Goal: Communication & Community: Share content

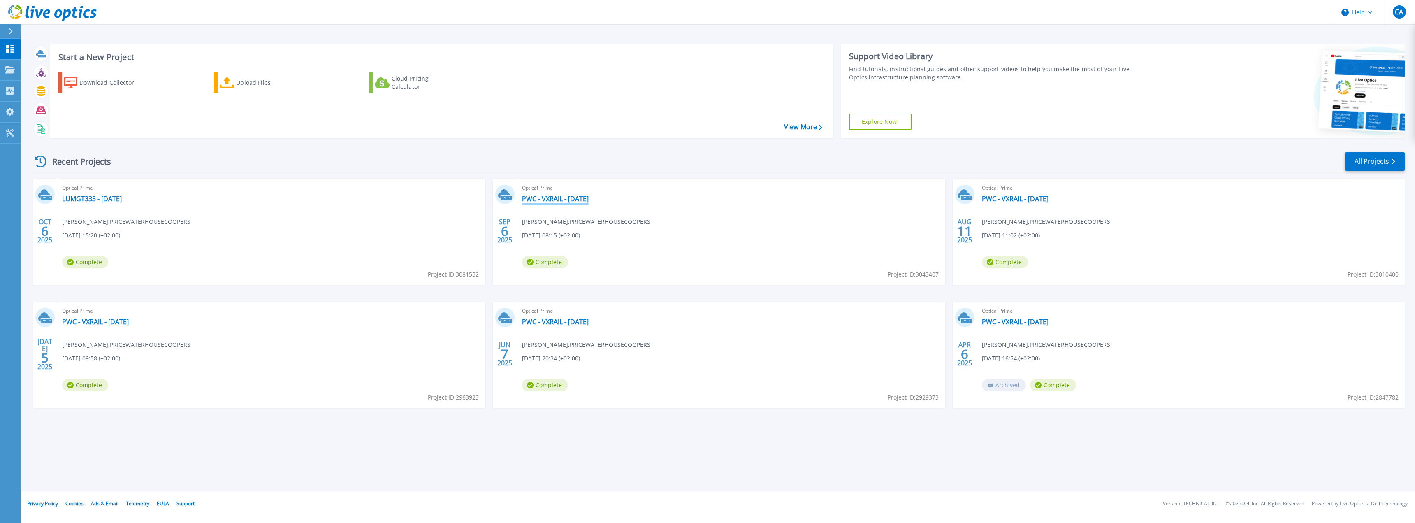
drag, startPoint x: 638, startPoint y: 203, endPoint x: 616, endPoint y: 195, distance: 23.3
click at [616, 195] on div "Optical Prime PWC - VXRAIL - September 2025 Cyril ADDA-BENATIA , PRICEWATERHOUS…" at bounding box center [731, 231] width 428 height 107
click at [624, 200] on div "Optical Prime PWC - VXRAIL - September 2025 Cyril ADDA-BENATIA , PRICEWATERHOUS…" at bounding box center [731, 231] width 428 height 107
drag, startPoint x: 623, startPoint y: 198, endPoint x: 523, endPoint y: 201, distance: 100.0
click at [523, 201] on div "Optical Prime PWC - VXRAIL - September 2025 Cyril ADDA-BENATIA , PRICEWATERHOUS…" at bounding box center [731, 231] width 428 height 107
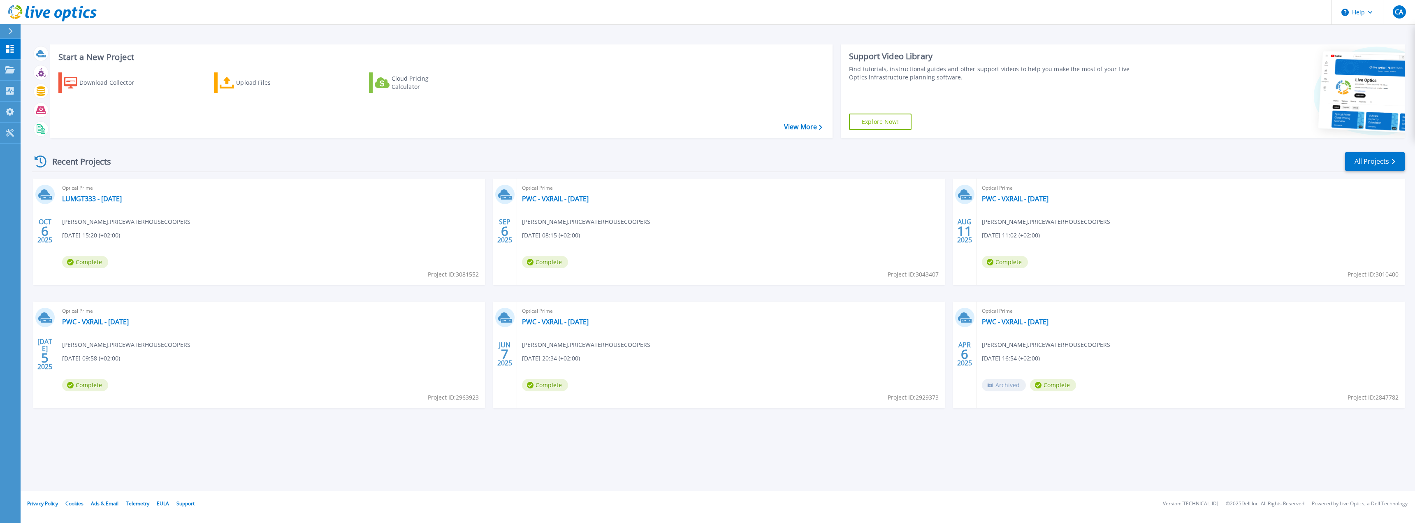
copy link "PWC - VXRAIL - [DATE]"
click at [122, 195] on link "LUMGT333 - [DATE]" at bounding box center [92, 199] width 60 height 8
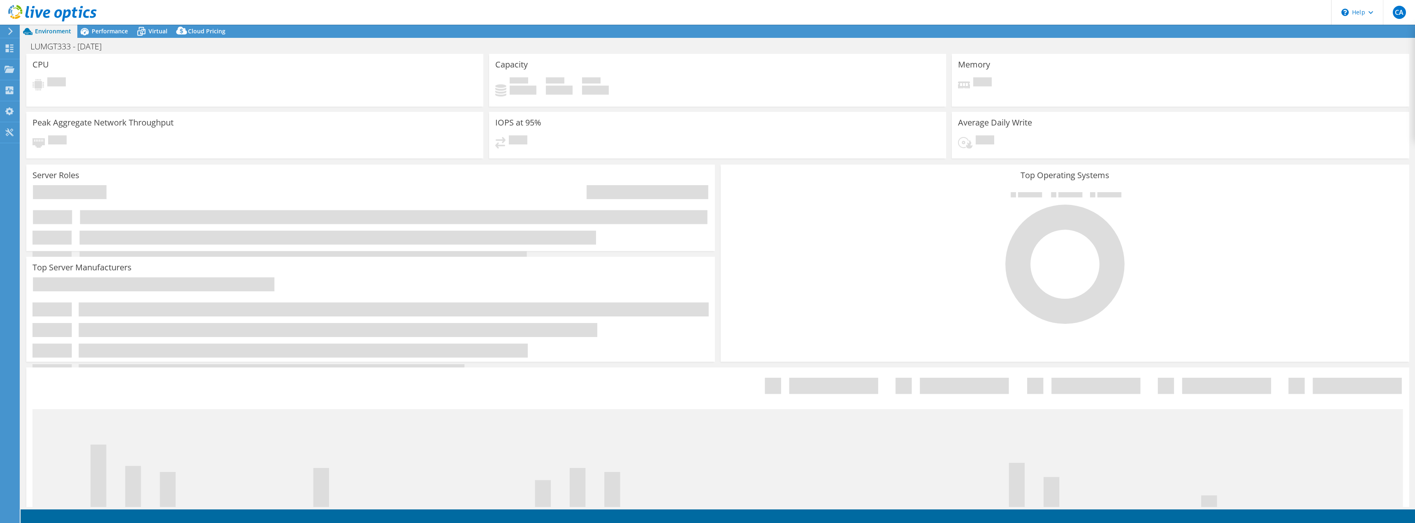
select select "USD"
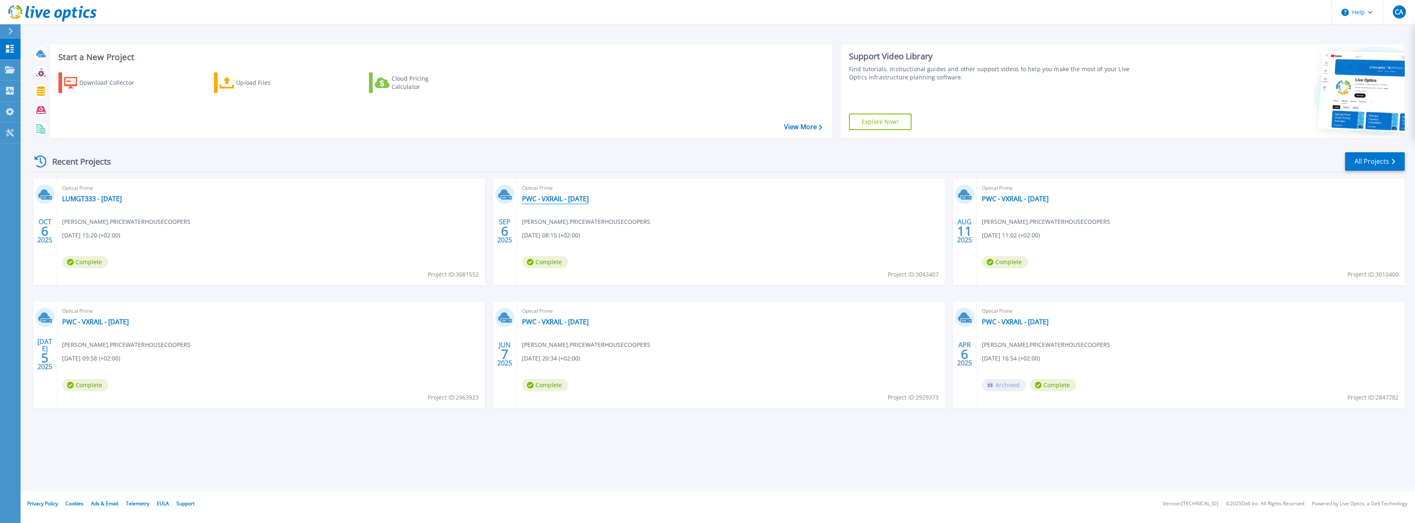
click at [618, 199] on div "Optical Prime PWC - VXRAIL - September 2025 Cyril ADDA-BENATIA , PRICEWATERHOUS…" at bounding box center [731, 231] width 428 height 107
click at [588, 195] on link "PWC - VXRAIL - [DATE]" at bounding box center [555, 199] width 67 height 8
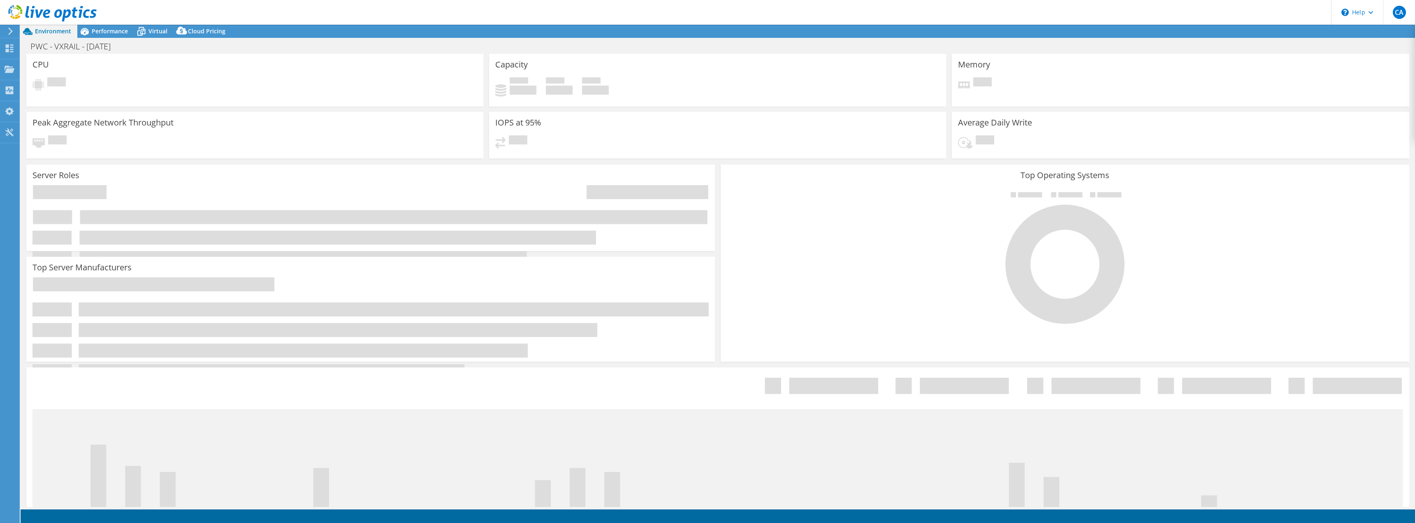
select select "USD"
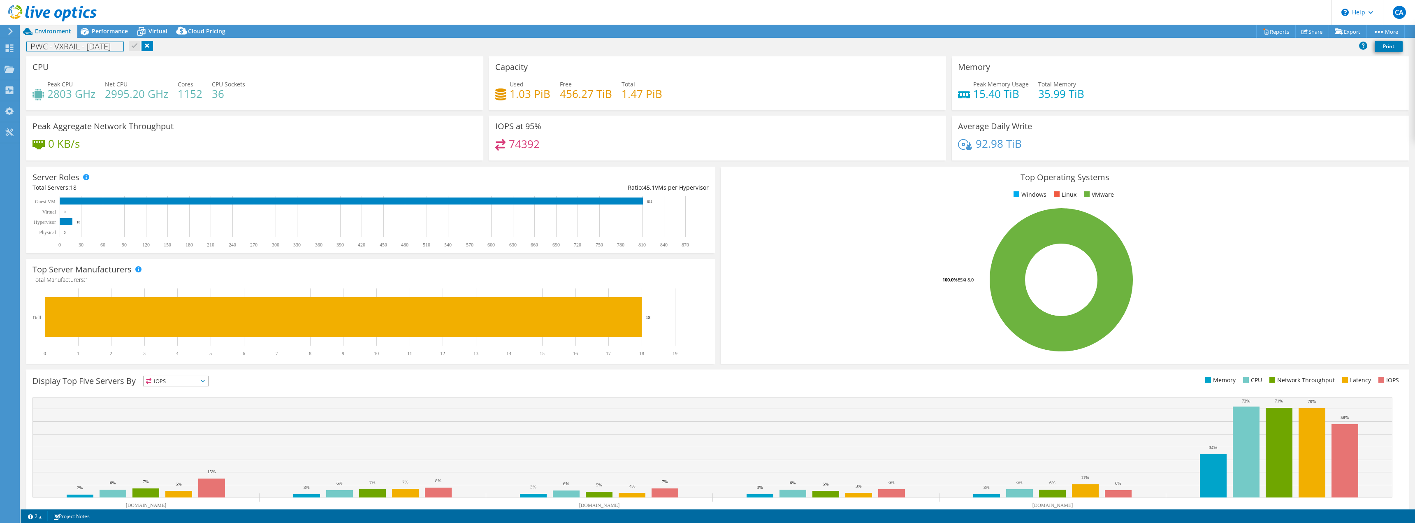
drag, startPoint x: 147, startPoint y: 48, endPoint x: 27, endPoint y: 42, distance: 120.2
click at [27, 42] on h1 "PWC - VXRAIL - [DATE]" at bounding box center [75, 46] width 97 height 9
copy h1 "PWC - VXRAIL - [DATE]"
click at [50, 52] on div "Dashboard" at bounding box center [38, 48] width 39 height 21
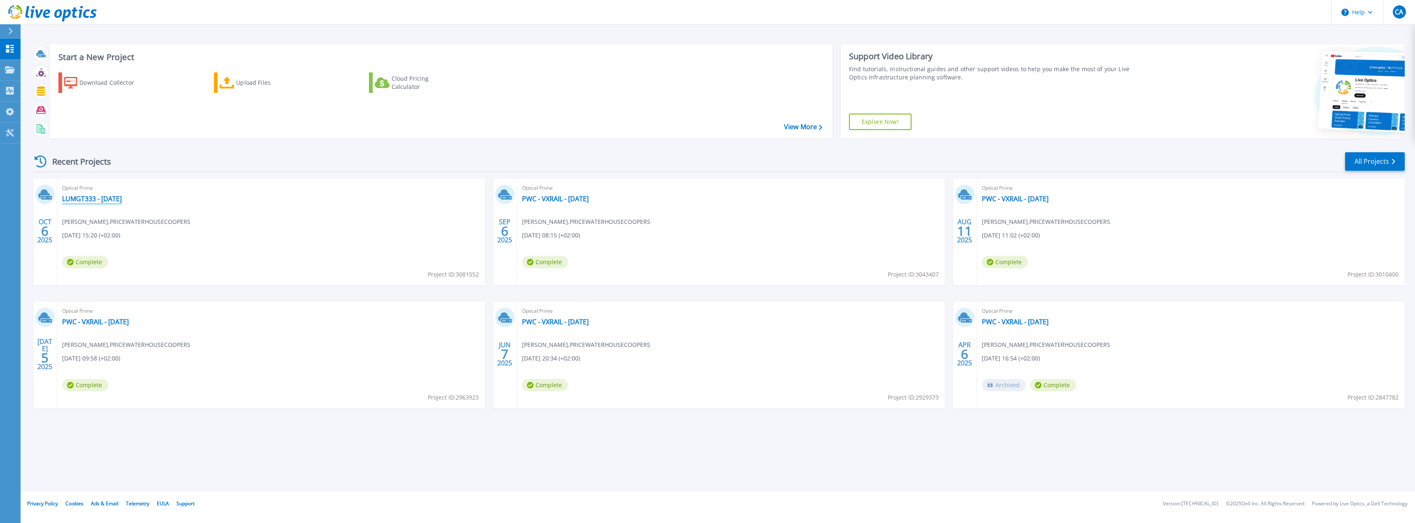
click at [104, 199] on link "LUMGT333 - [DATE]" at bounding box center [92, 199] width 60 height 8
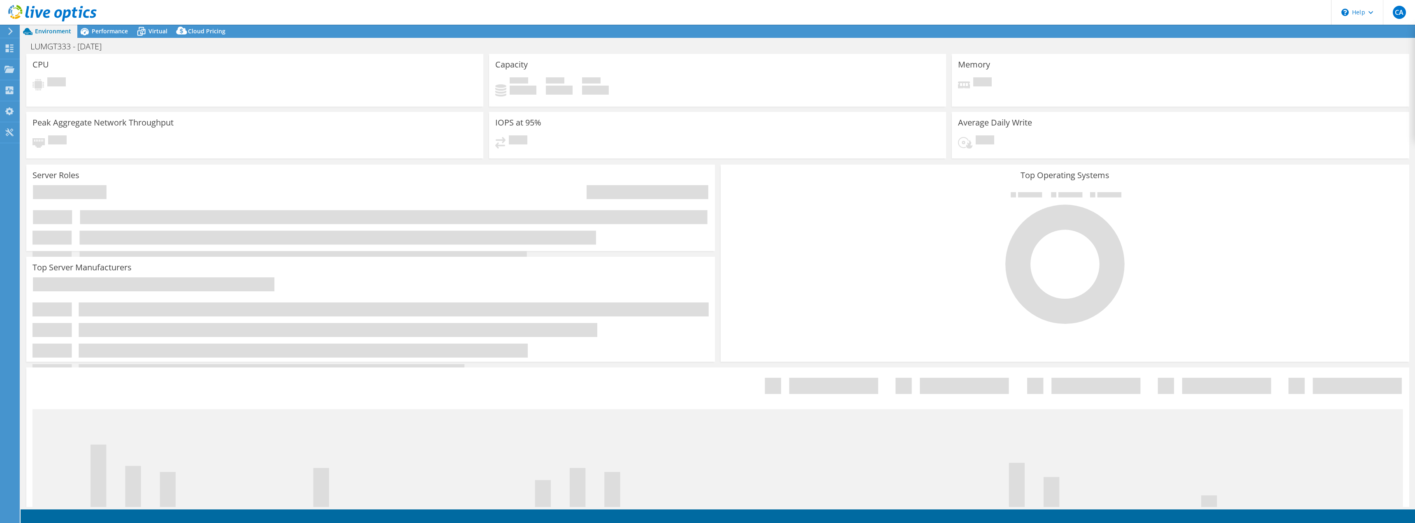
select select "USD"
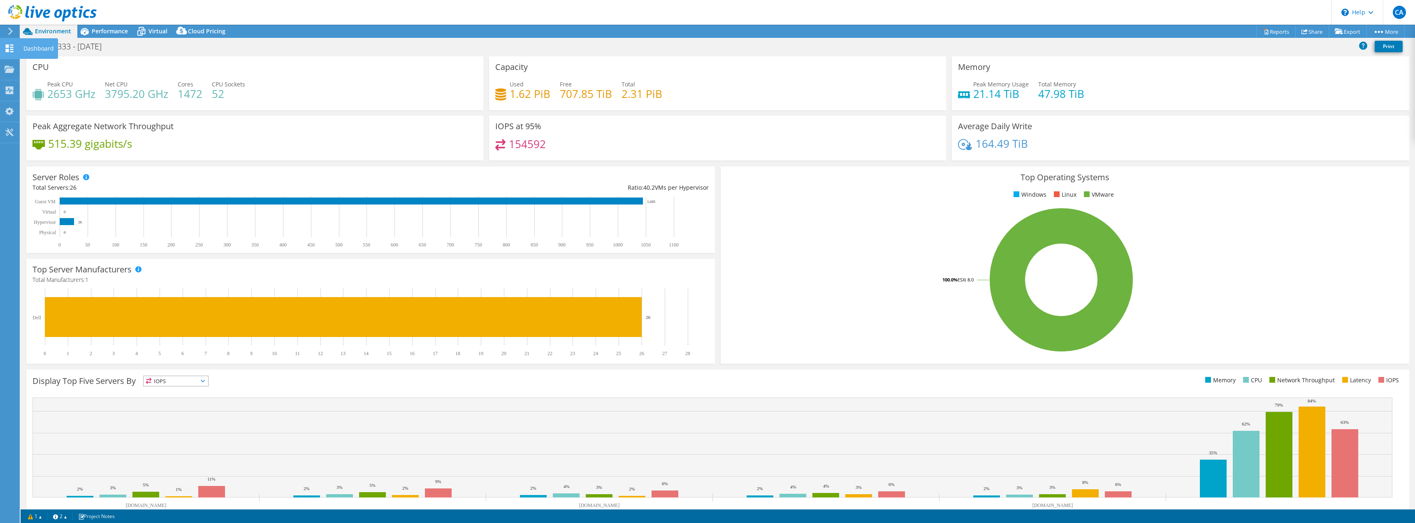
click at [13, 48] on icon at bounding box center [10, 48] width 10 height 8
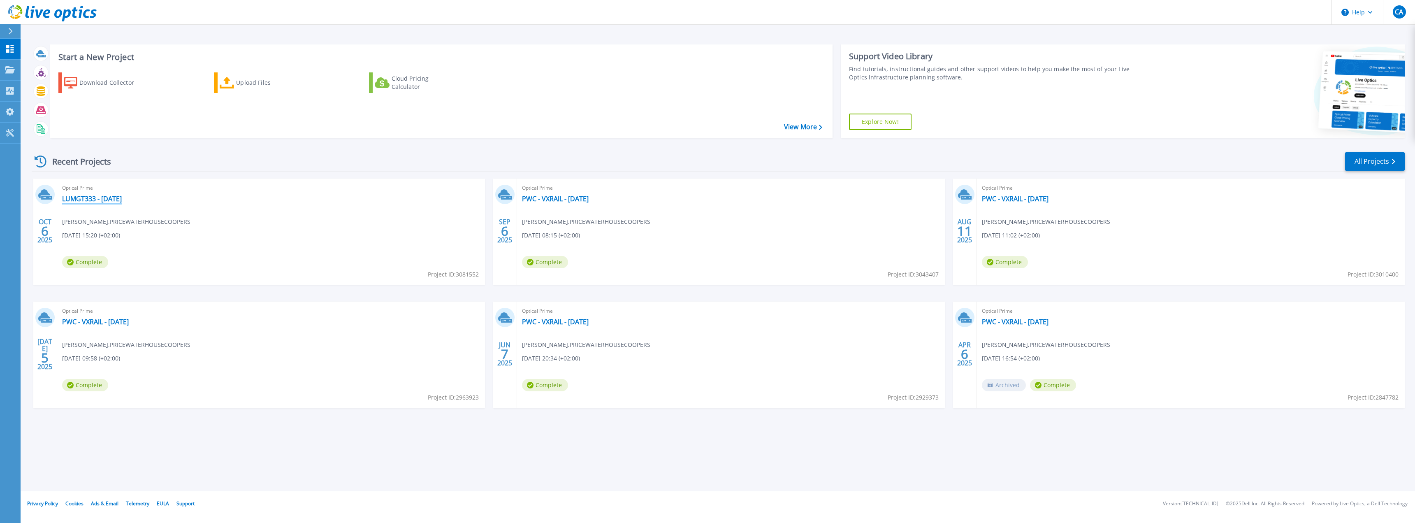
click at [117, 197] on link "LUMGT333 - [DATE]" at bounding box center [92, 199] width 60 height 8
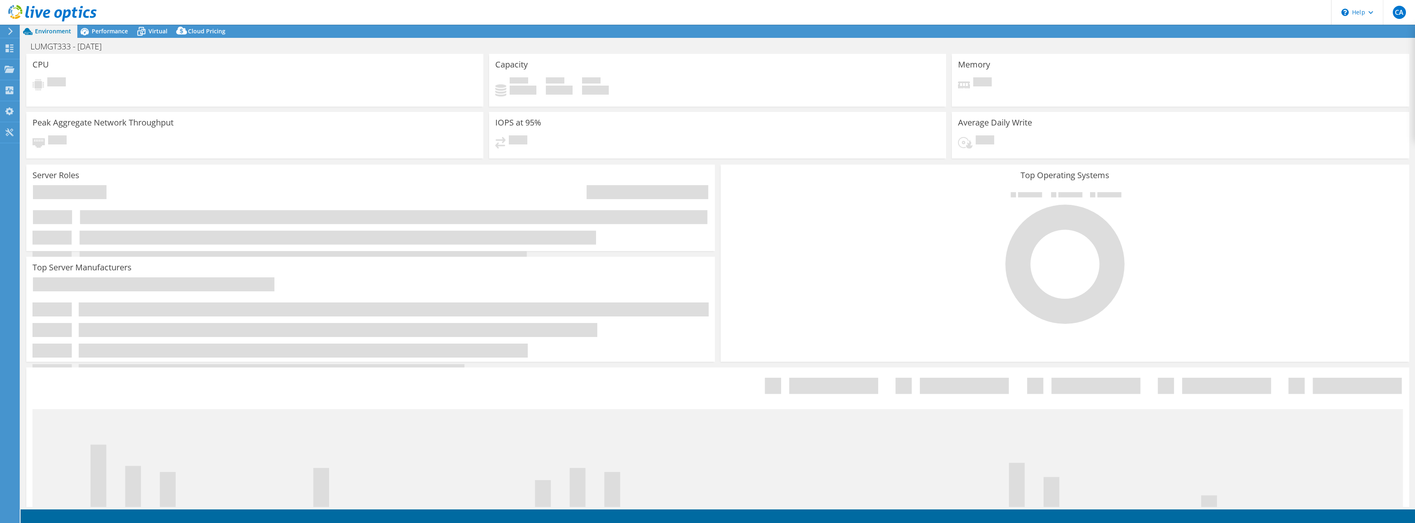
click at [122, 199] on icon at bounding box center [370, 235] width 676 height 100
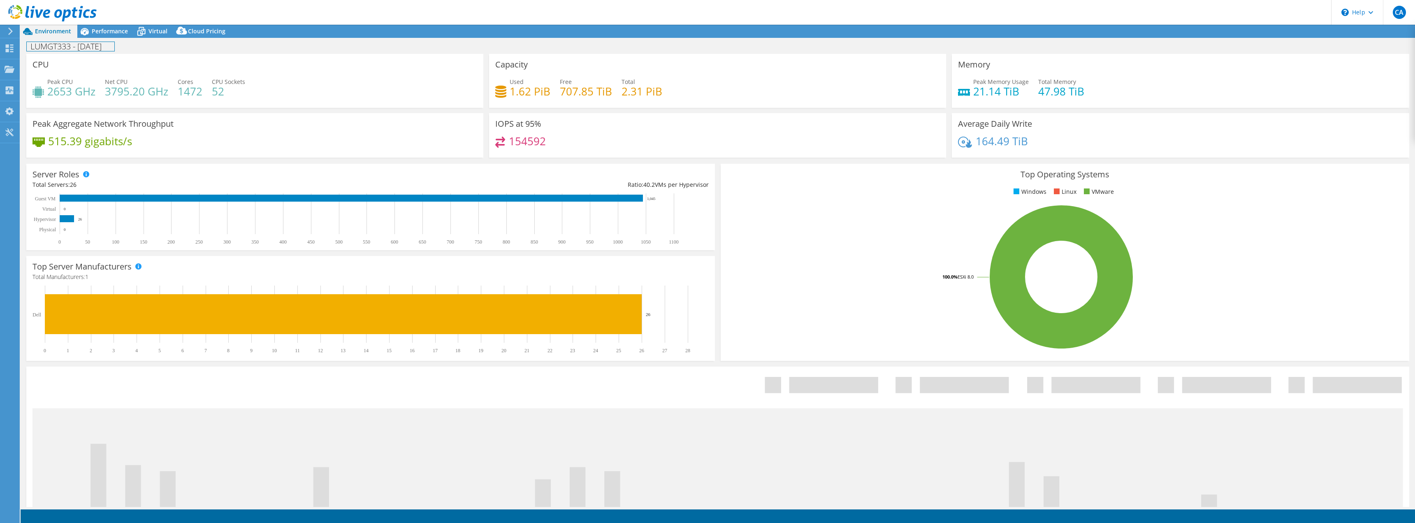
click at [114, 48] on h1 "LUMGT333 - [DATE]" at bounding box center [71, 46] width 88 height 9
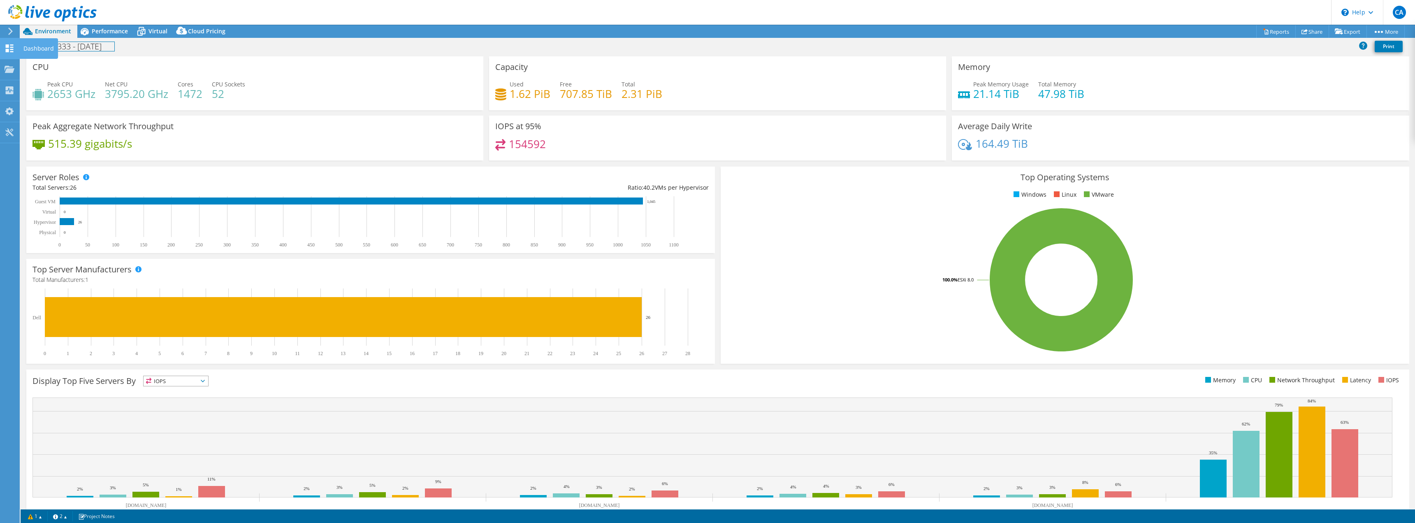
drag, startPoint x: 137, startPoint y: 47, endPoint x: 9, endPoint y: 45, distance: 127.9
click at [9, 45] on div "CA End User [PERSON_NAME]-BENATIA [EMAIL_ADDRESS][DOMAIN_NAME] PRICEWATERHOUSEC…" at bounding box center [707, 261] width 1415 height 523
drag, startPoint x: 131, startPoint y: 49, endPoint x: 37, endPoint y: 40, distance: 94.2
click at [34, 40] on div "CA End User [PERSON_NAME]-BENATIA [EMAIL_ADDRESS][DOMAIN_NAME] PRICEWATERHOUSEC…" at bounding box center [707, 261] width 1415 height 523
click at [109, 58] on div "CPU Peak CPU 2653 GHz Net CPU 3795.20 GHz Cores 1472 CPU Sockets 52" at bounding box center [254, 83] width 457 height 54
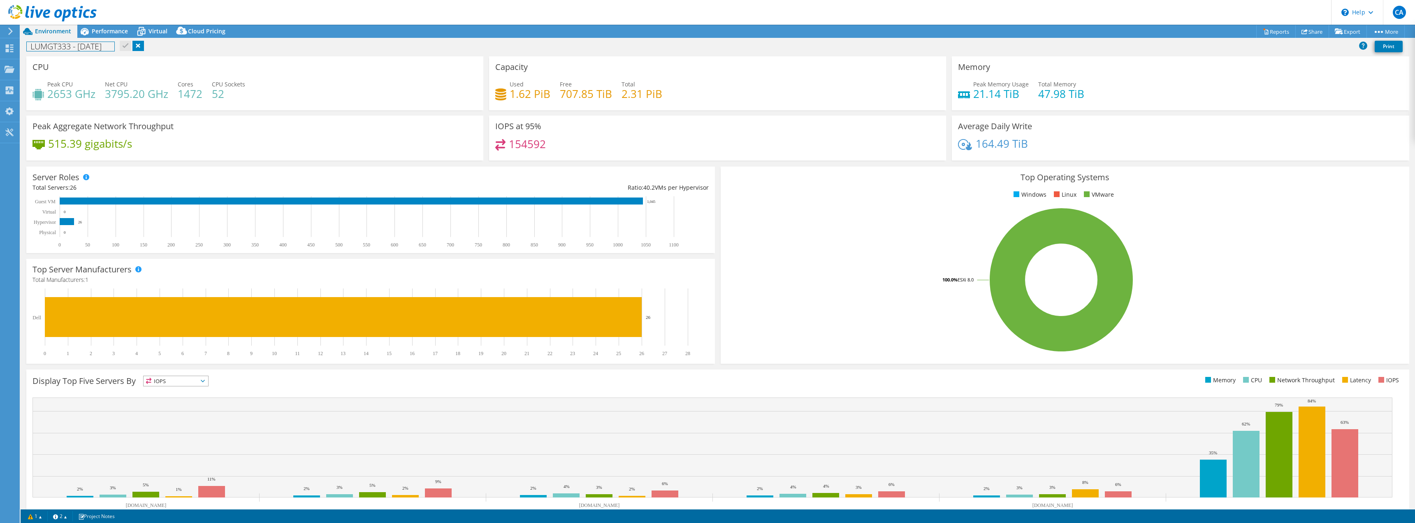
drag, startPoint x: 29, startPoint y: 42, endPoint x: 166, endPoint y: 54, distance: 137.1
click at [166, 54] on div "LUMGT333 - [DATE] Print" at bounding box center [718, 48] width 1394 height 18
click at [37, 47] on h1 "LUMGT333 - [DATE]" at bounding box center [71, 46] width 88 height 9
click at [140, 49] on link at bounding box center [135, 46] width 12 height 10
click at [1306, 33] on link "Share" at bounding box center [1312, 31] width 34 height 13
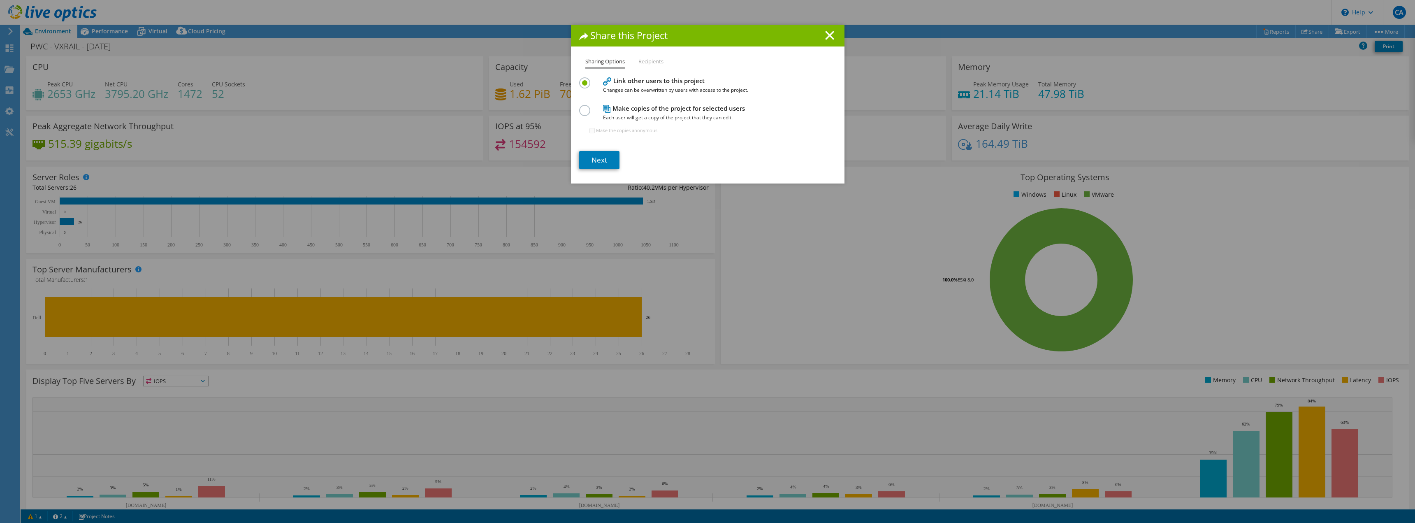
click at [627, 83] on h4 "Link other users to this project Changes can be overwritten by users with acces…" at bounding box center [706, 85] width 206 height 19
click at [604, 157] on link "Next" at bounding box center [599, 160] width 40 height 18
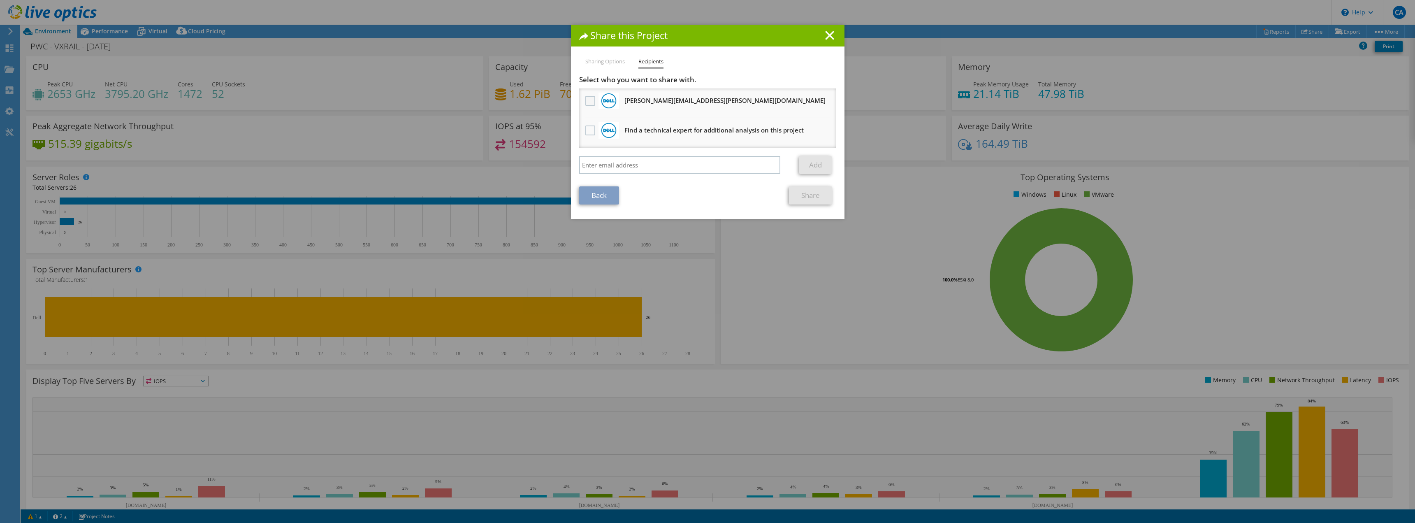
click at [588, 98] on label at bounding box center [591, 101] width 12 height 10
click at [0, 0] on input "checkbox" at bounding box center [0, 0] width 0 height 0
click at [813, 197] on link "Share" at bounding box center [810, 195] width 43 height 18
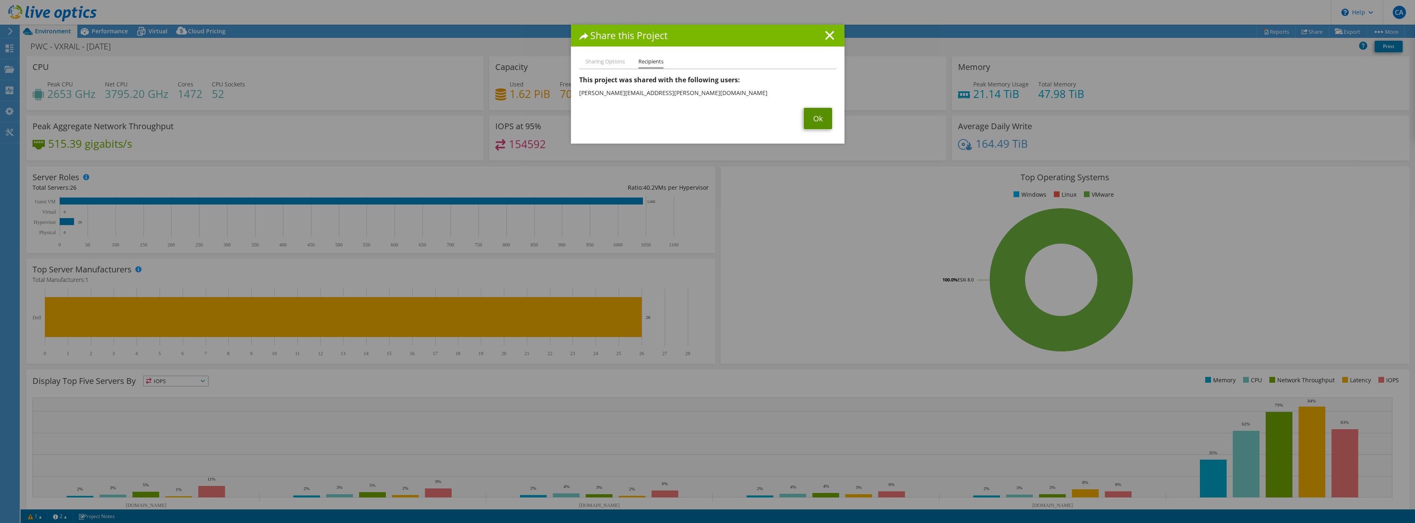
click at [804, 123] on link "Ok" at bounding box center [818, 118] width 28 height 21
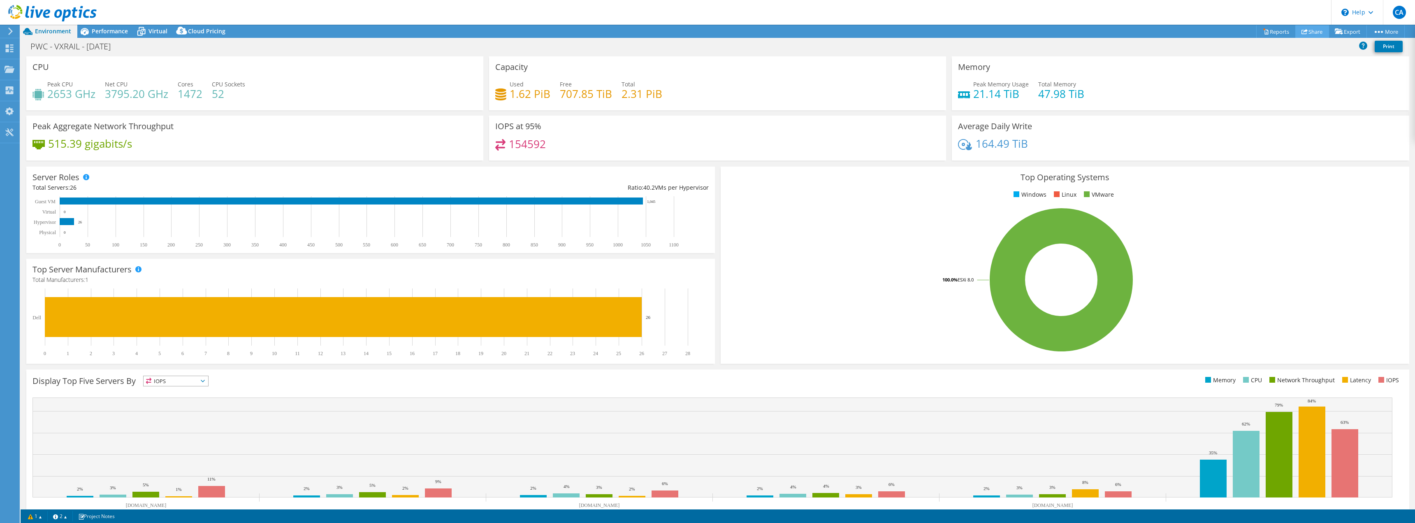
click at [1304, 32] on link "Share" at bounding box center [1312, 31] width 34 height 13
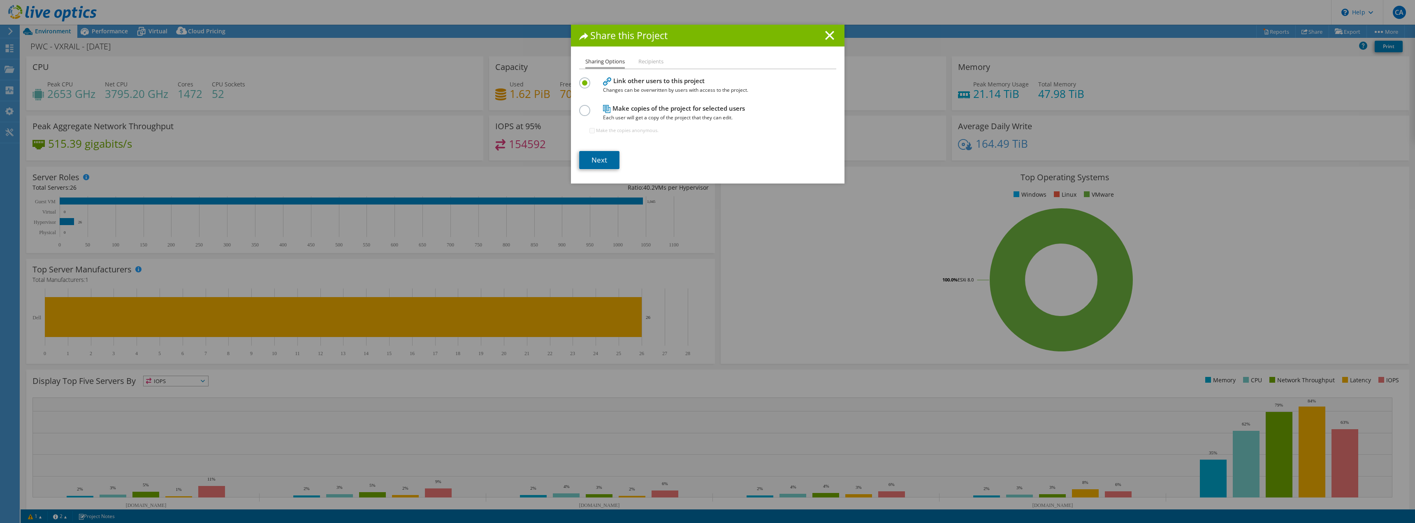
click at [605, 155] on link "Next" at bounding box center [599, 160] width 40 height 18
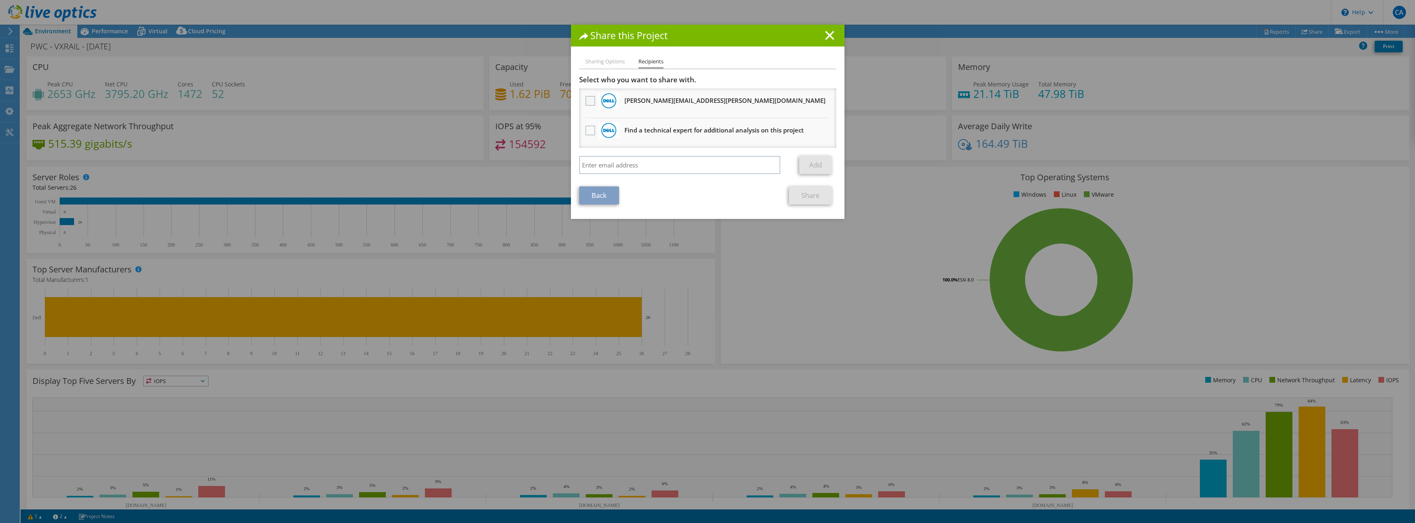
click at [586, 98] on label at bounding box center [591, 101] width 12 height 10
click at [0, 0] on input "checkbox" at bounding box center [0, 0] width 0 height 0
click at [816, 200] on link "Share" at bounding box center [810, 195] width 43 height 18
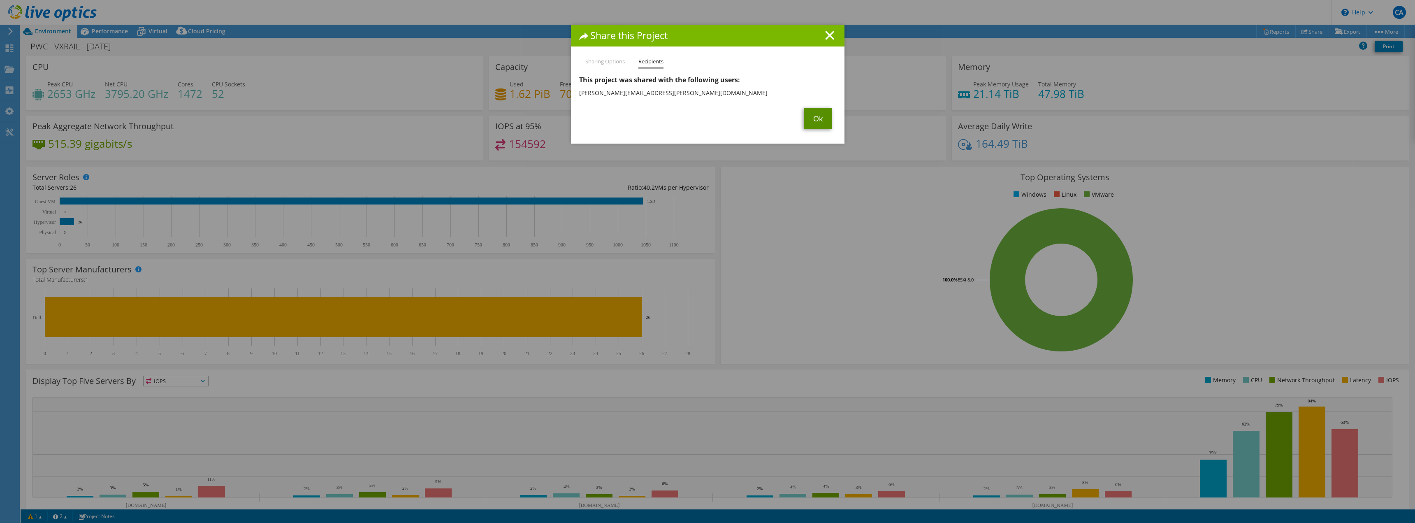
click at [813, 113] on link "Ok" at bounding box center [818, 118] width 28 height 21
